Goal: Navigation & Orientation: Find specific page/section

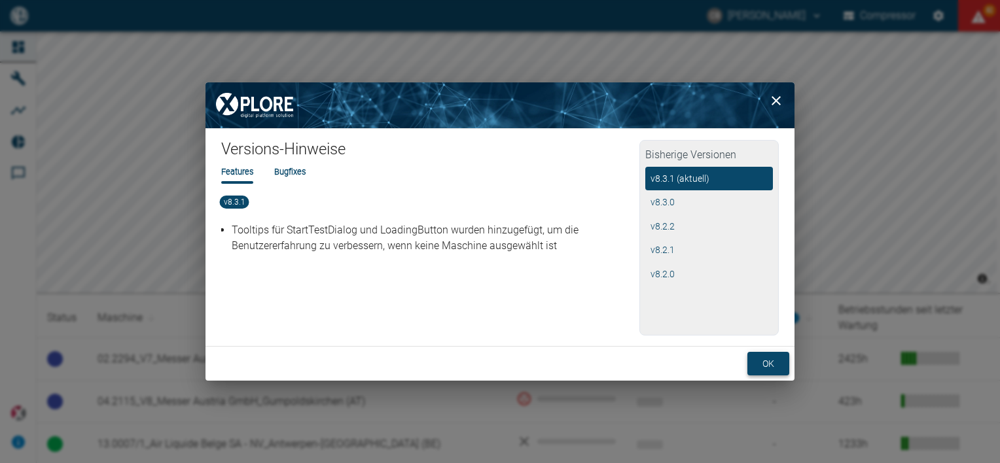
click at [767, 363] on button "ok" at bounding box center [768, 364] width 42 height 24
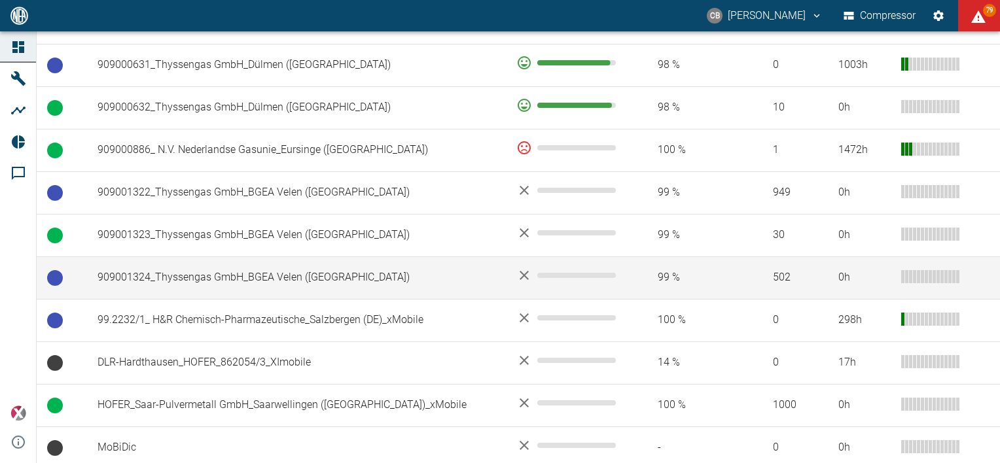
scroll to position [901, 0]
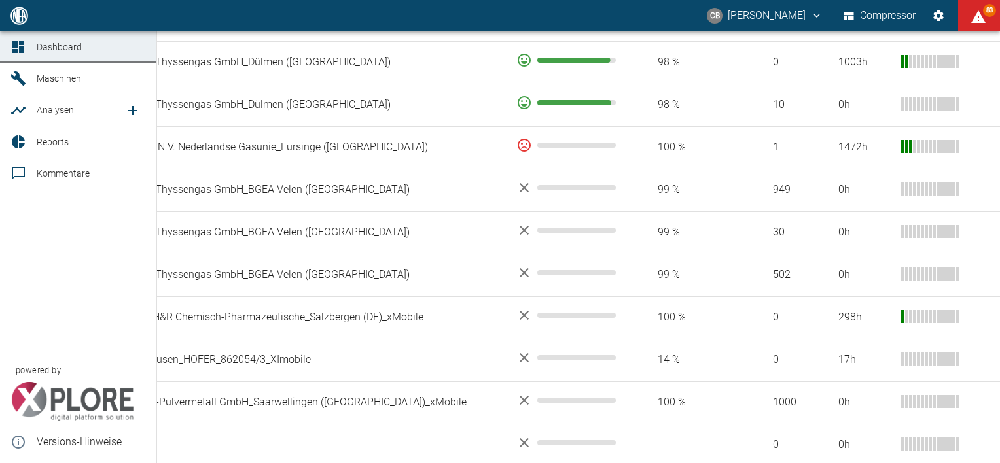
click at [47, 78] on span "Maschinen" at bounding box center [59, 78] width 44 height 10
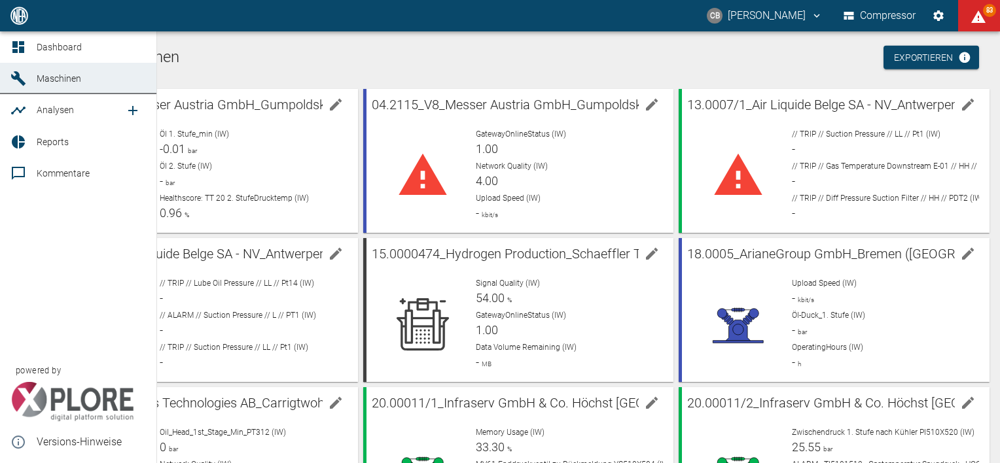
click at [42, 105] on span "Analysen" at bounding box center [55, 110] width 37 height 10
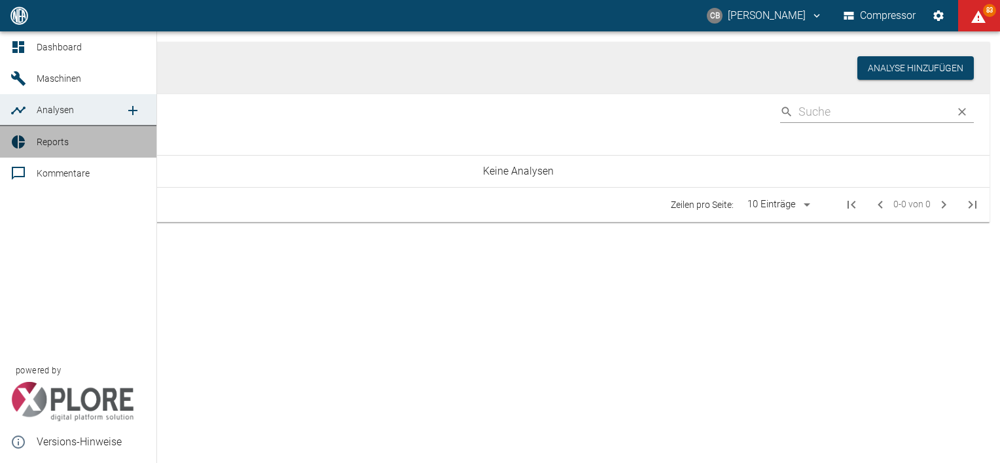
click at [34, 137] on link "Reports" at bounding box center [78, 141] width 156 height 31
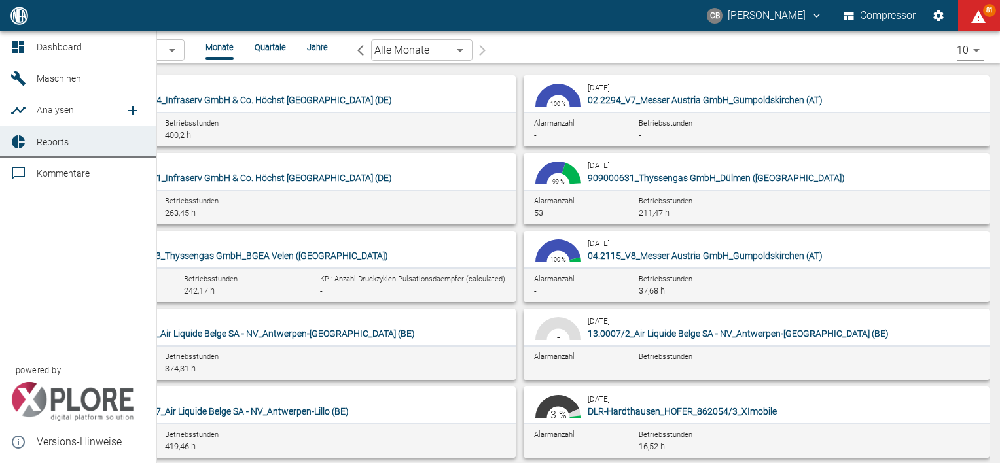
click at [52, 41] on span "Dashboard" at bounding box center [91, 47] width 109 height 16
